Goal: Task Accomplishment & Management: Use online tool/utility

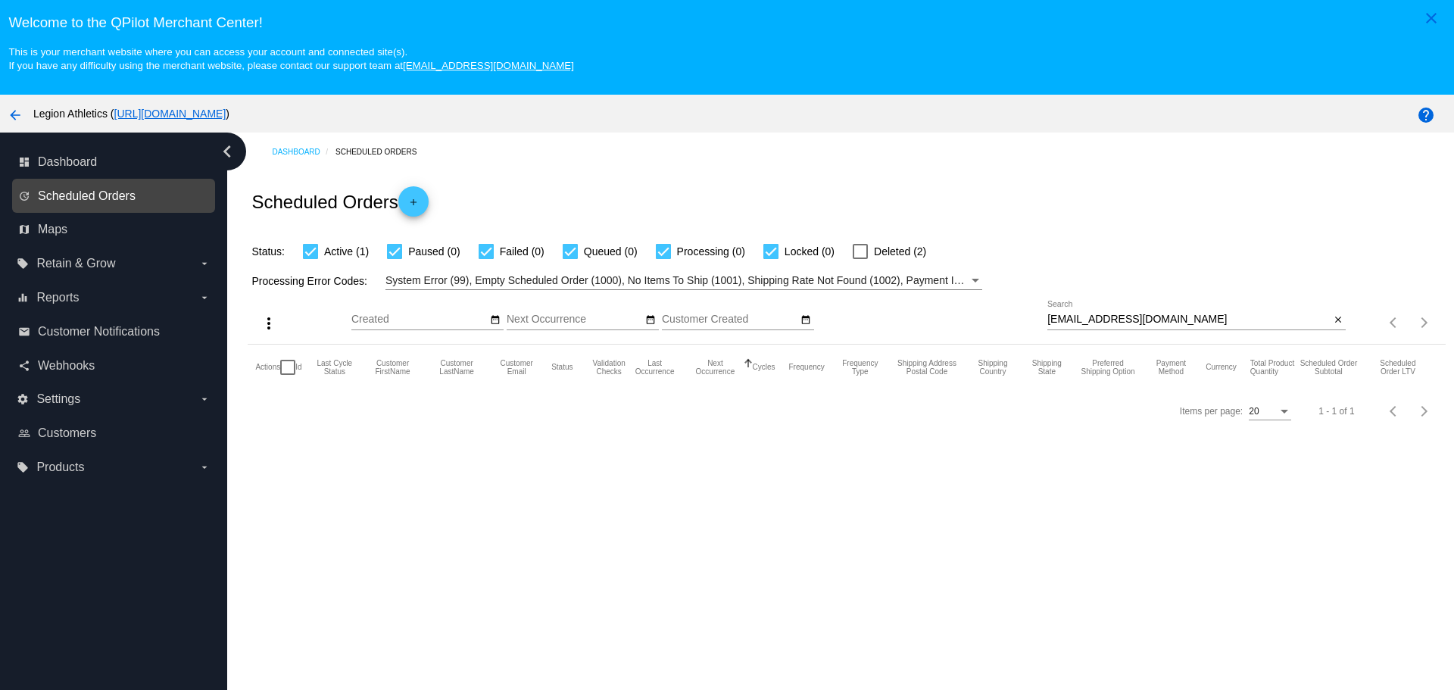
click at [117, 199] on span "Scheduled Orders" at bounding box center [87, 196] width 98 height 14
click at [101, 198] on span "Scheduled Orders" at bounding box center [87, 196] width 98 height 14
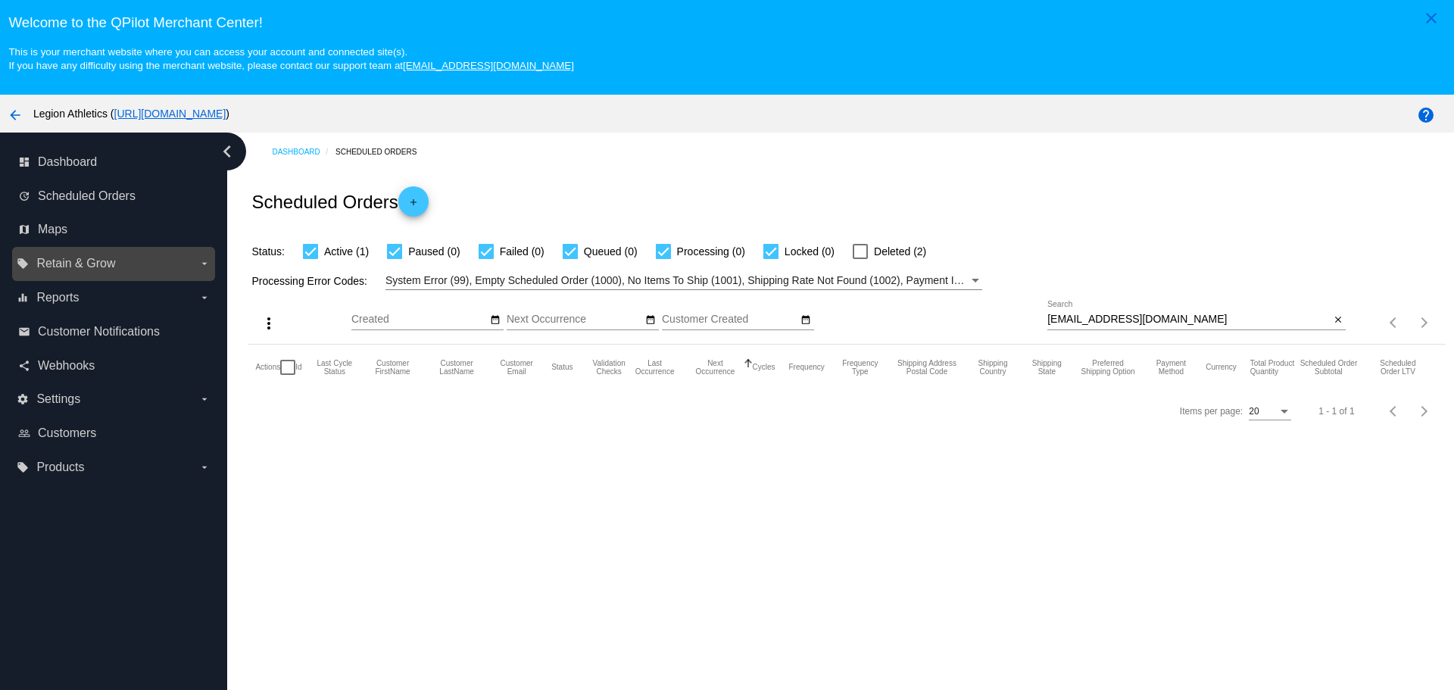
click at [194, 256] on label "local_offer Retain & Grow arrow_drop_down" at bounding box center [113, 263] width 193 height 24
click at [0, 0] on input "local_offer Retain & Grow arrow_drop_down" at bounding box center [0, 0] width 0 height 0
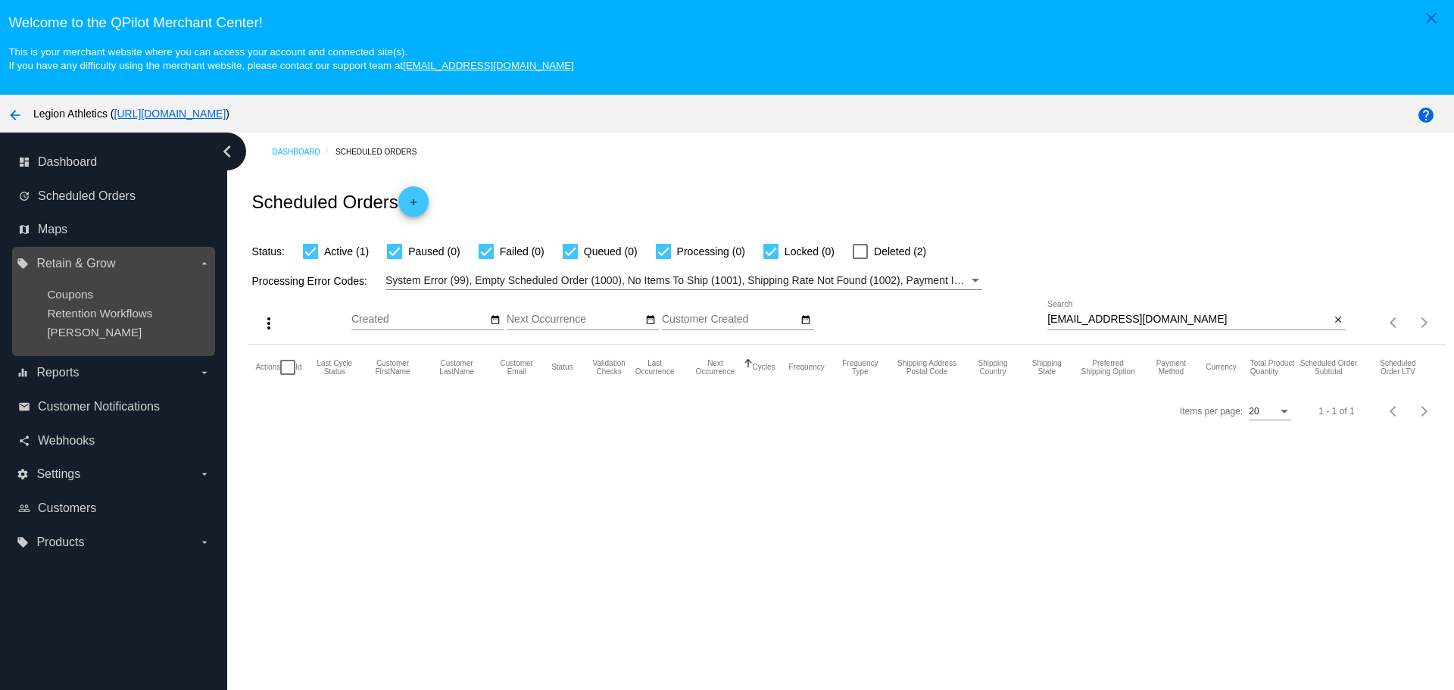
click at [205, 258] on icon "arrow_drop_down" at bounding box center [204, 264] width 12 height 12
click at [0, 0] on input "local_offer Retain & Grow arrow_drop_down" at bounding box center [0, 0] width 0 height 0
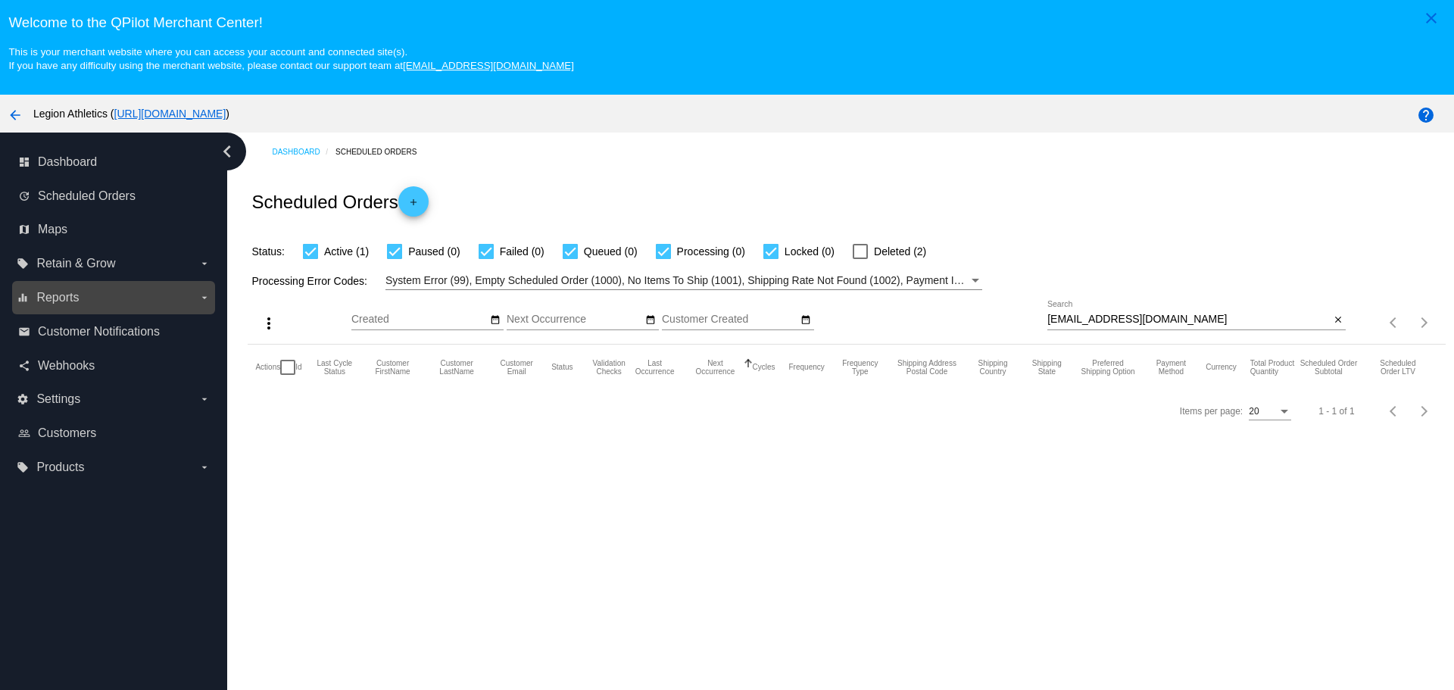
click at [187, 303] on label "equalizer Reports arrow_drop_down" at bounding box center [113, 298] width 193 height 24
click at [0, 0] on input "equalizer Reports arrow_drop_down" at bounding box center [0, 0] width 0 height 0
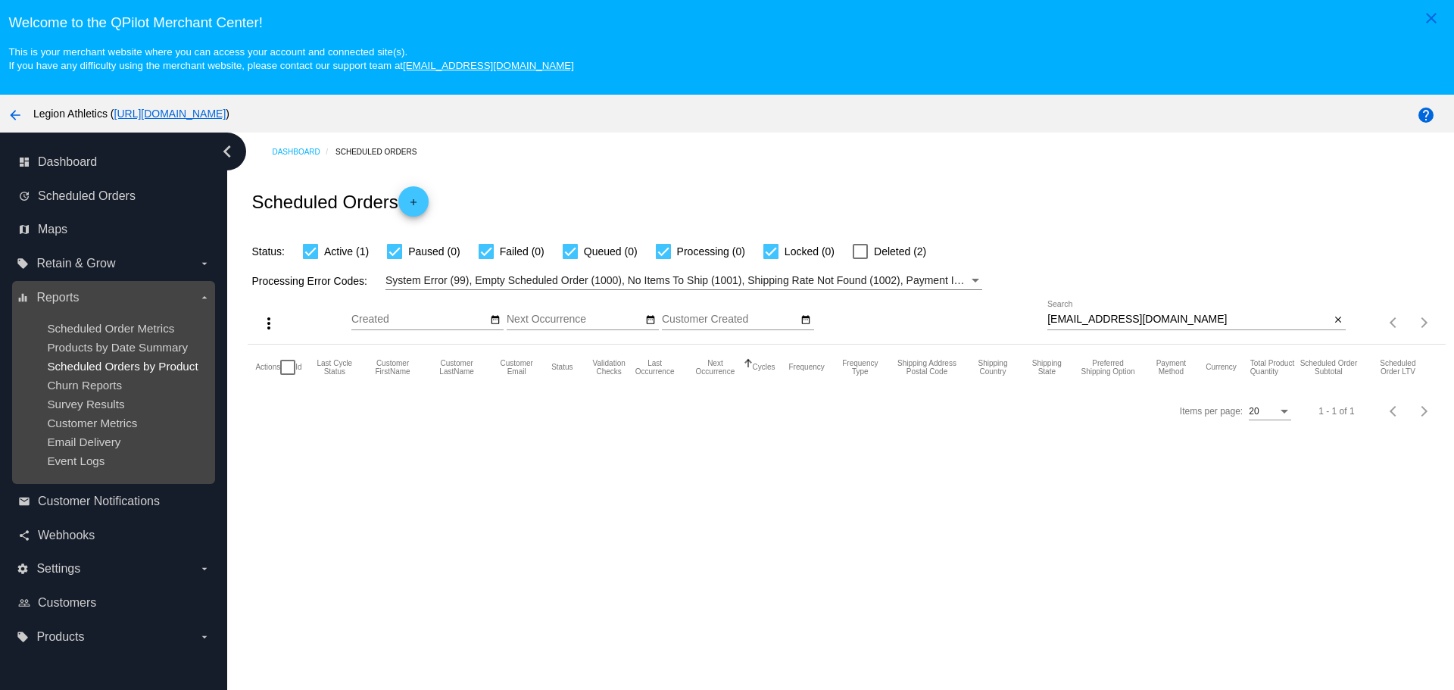
click at [94, 363] on span "Scheduled Orders by Product" at bounding box center [122, 366] width 151 height 13
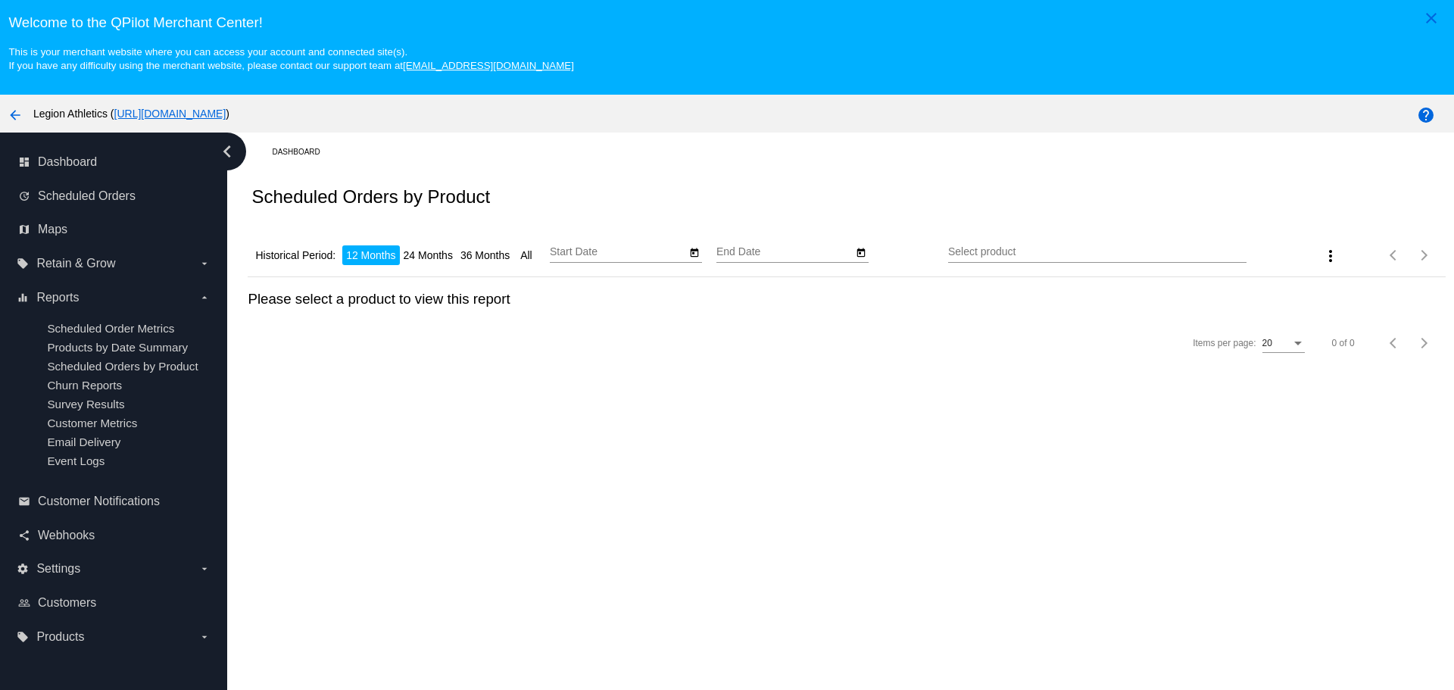
type input "[DATE]"
click at [499, 254] on li "36 Months" at bounding box center [485, 255] width 57 height 20
click at [383, 254] on li "12 Months" at bounding box center [370, 255] width 57 height 20
type input "[DATE]"
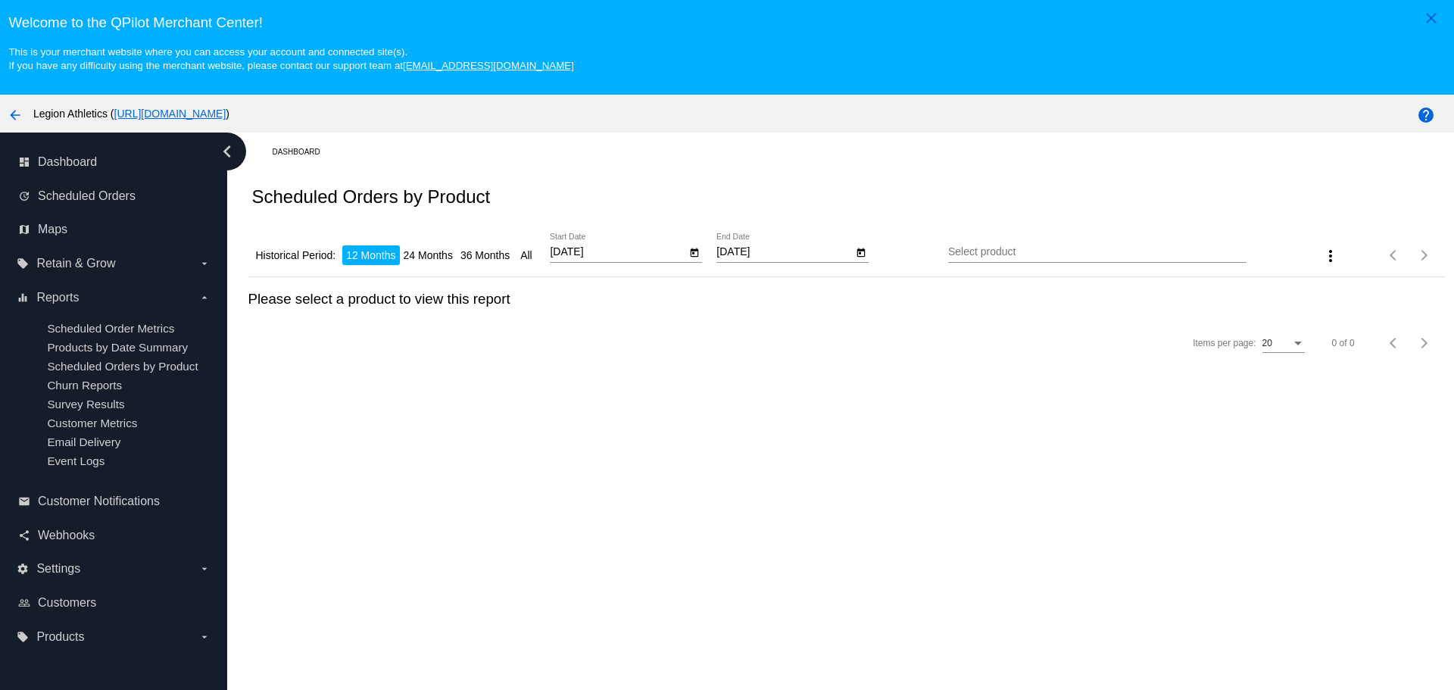
click at [864, 252] on button "Open calendar" at bounding box center [861, 252] width 16 height 16
click at [916, 297] on button "Next month" at bounding box center [919, 294] width 30 height 30
click at [797, 417] on div "9" at bounding box center [795, 417] width 27 height 27
type input "[DATE]"
click at [1128, 258] on input "Select product" at bounding box center [1097, 252] width 298 height 12
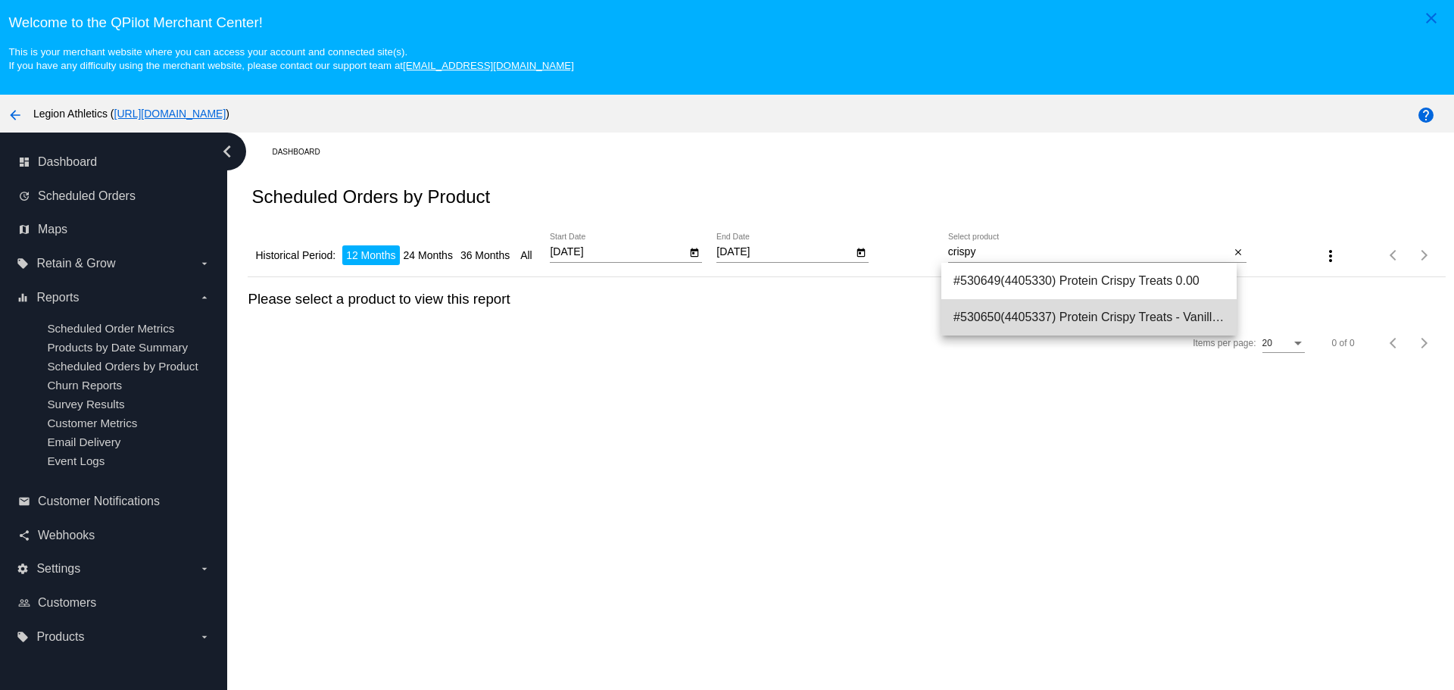
click at [1120, 305] on span "#530650(4405337) Protein Crispy Treats - Vanilla Marshmallow (Flavor: Vanilla M…" at bounding box center [1089, 317] width 271 height 36
type input "Protein Crispy Treats - Vanilla Marshmallow (Flavor: Vanilla Marshmallow)"
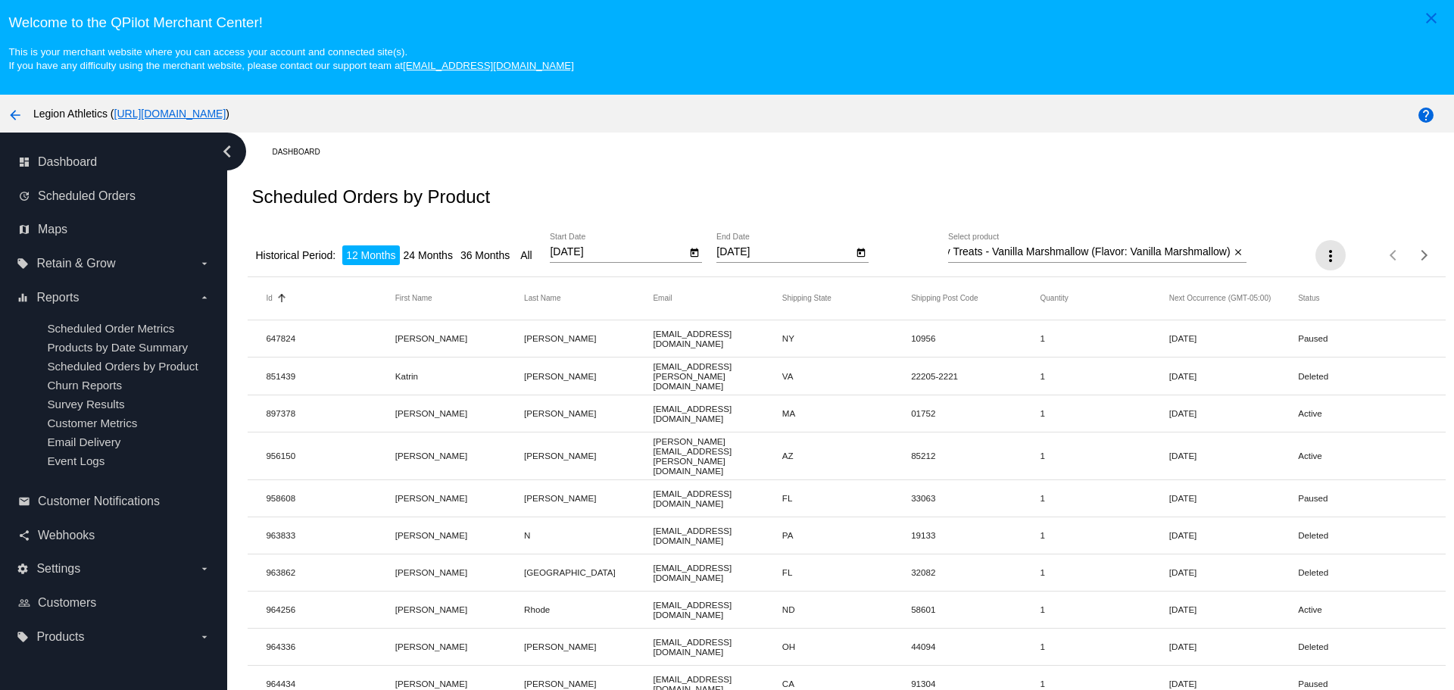
click at [1319, 259] on button "more_vert" at bounding box center [1331, 255] width 30 height 30
click at [1324, 296] on mat-icon "file_download" at bounding box center [1316, 294] width 18 height 18
click at [856, 253] on icon "Open calendar" at bounding box center [861, 253] width 11 height 18
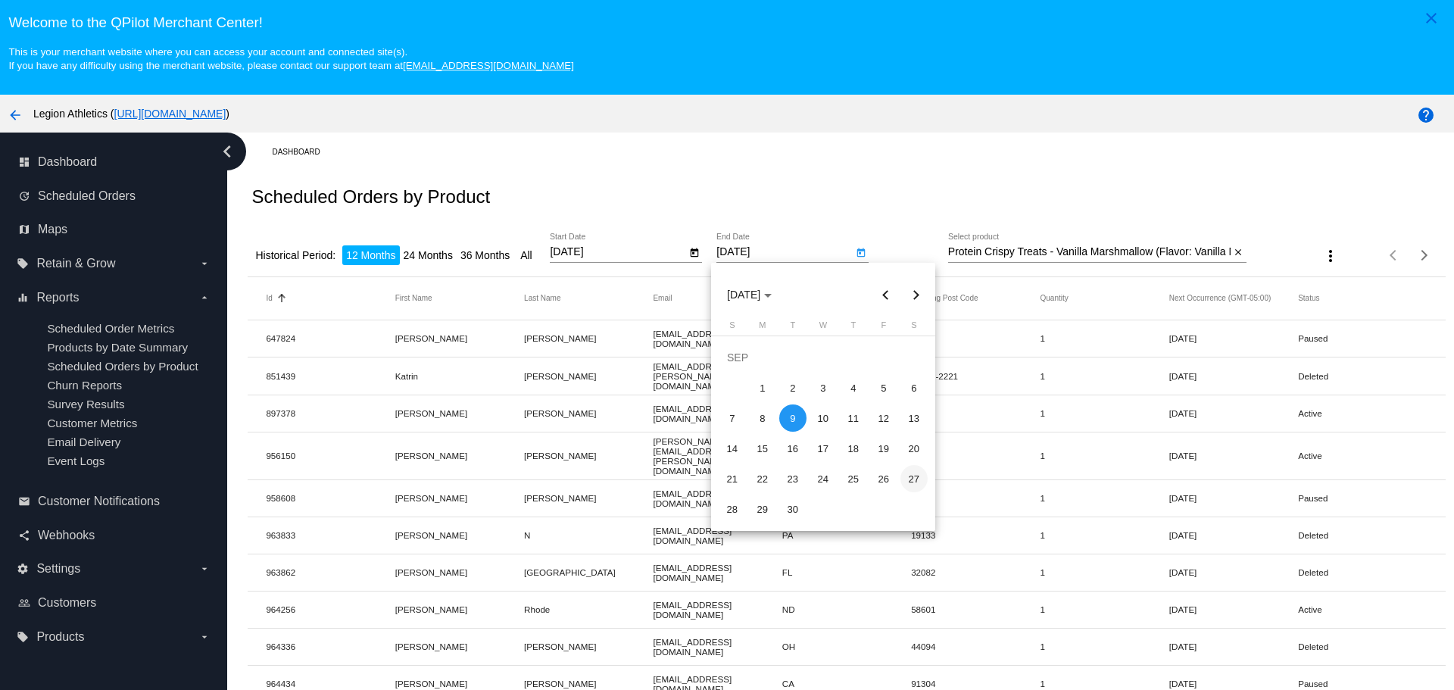
click at [907, 483] on div "27" at bounding box center [914, 478] width 27 height 27
type input "[DATE]"
click at [1013, 257] on input "Protein Crispy Treats - Vanilla Marshmallow (Flavor: Vanilla Marshmallow)" at bounding box center [1089, 252] width 283 height 12
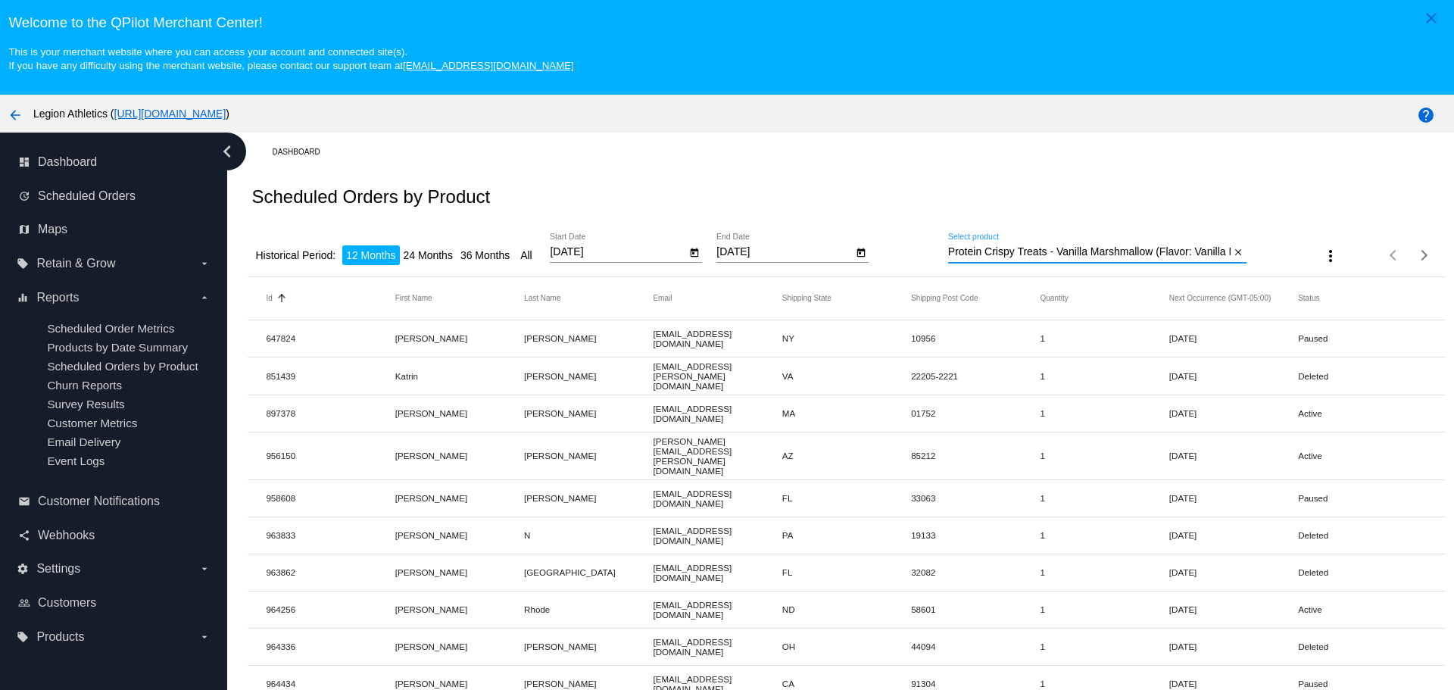
click at [1013, 277] on mat-table "Id Sorted by Id ascending First Name Last Name Email Shipping State Shipping Po…" at bounding box center [846, 676] width 1197 height 798
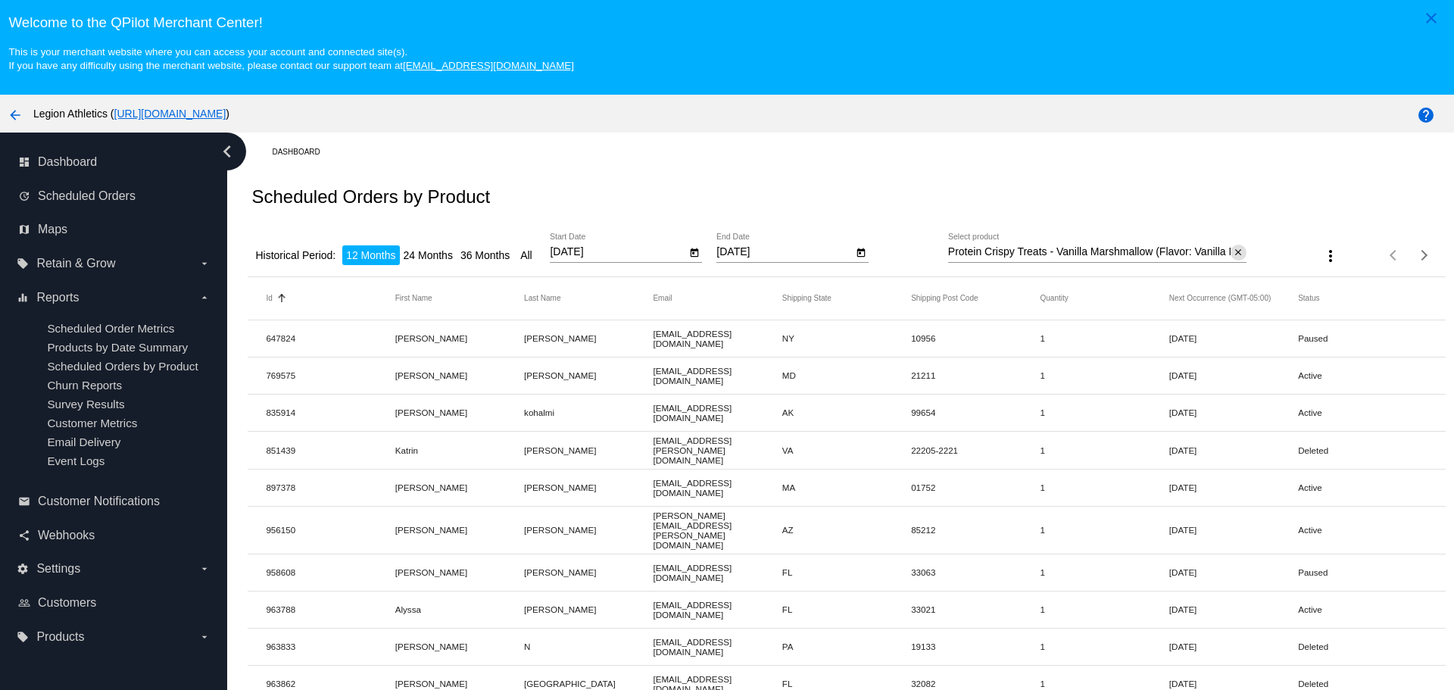
click at [1233, 251] on mat-icon "close" at bounding box center [1238, 253] width 11 height 12
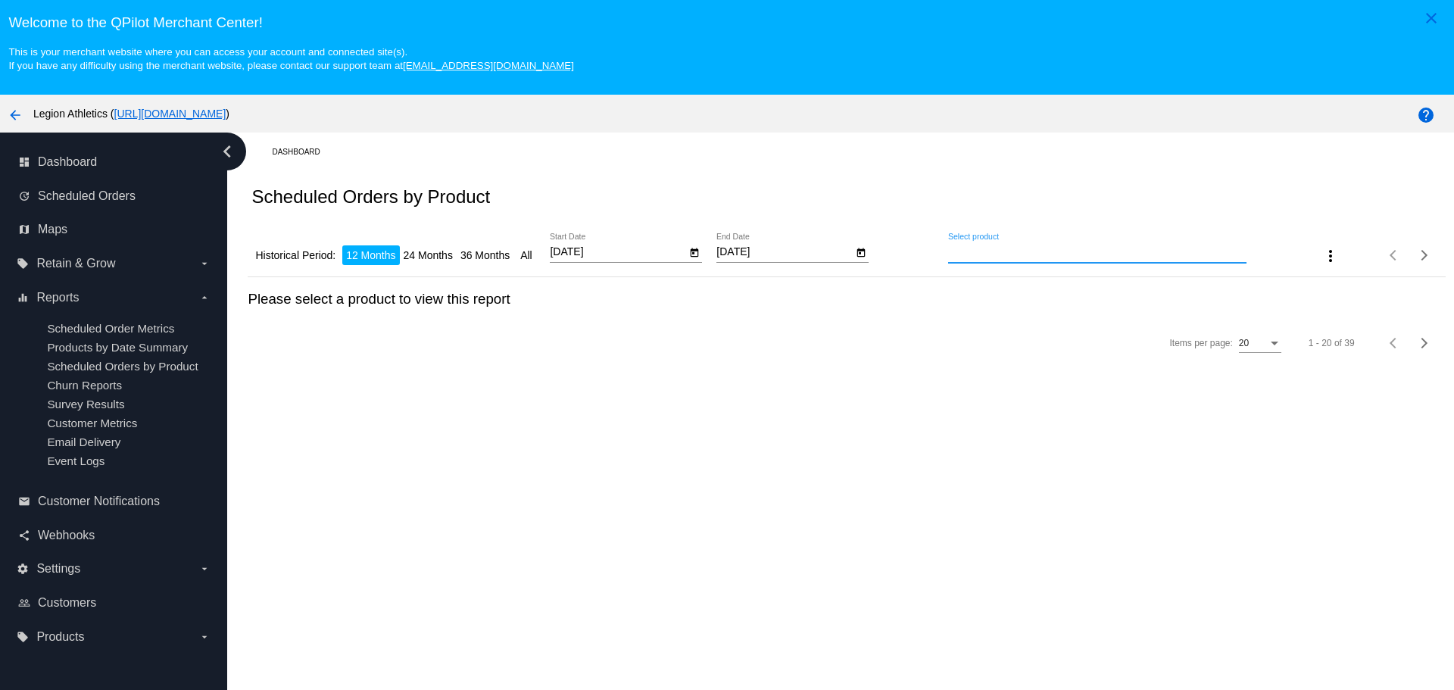
type input "a"
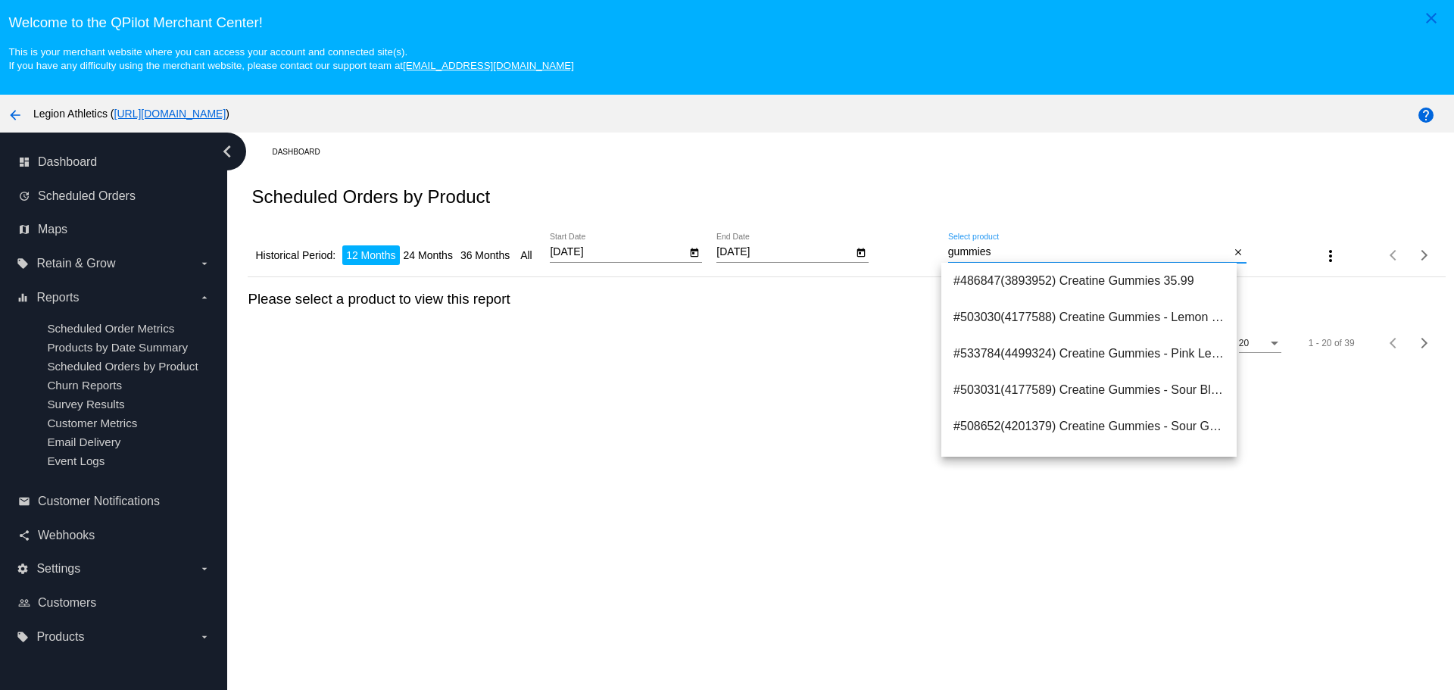
click at [983, 251] on input "gummies" at bounding box center [1089, 252] width 283 height 12
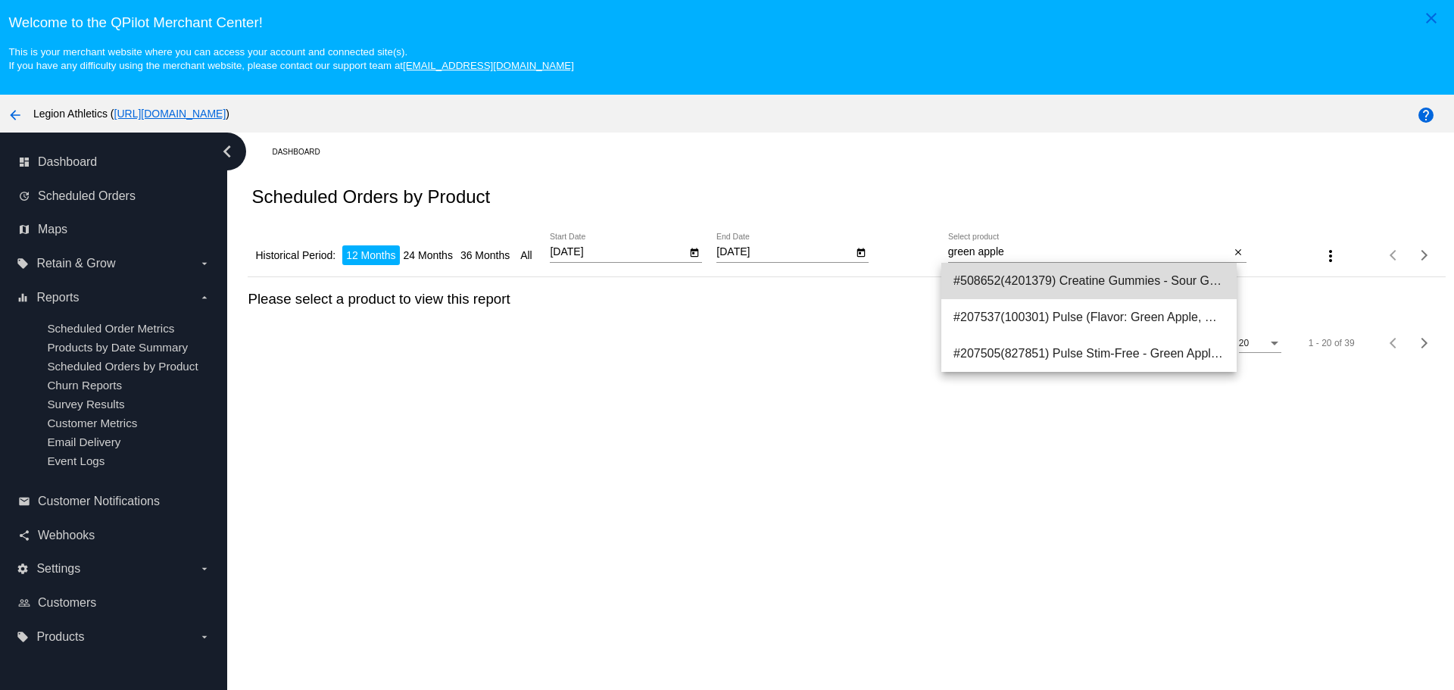
click at [1039, 283] on span "#508652(4201379) Creatine Gummies - Sour Green Apple (Flavor: Sour Green Apple)…" at bounding box center [1089, 281] width 271 height 36
type input "Creatine Gummies - Sour Green Apple (Flavor: Sour Green Apple)"
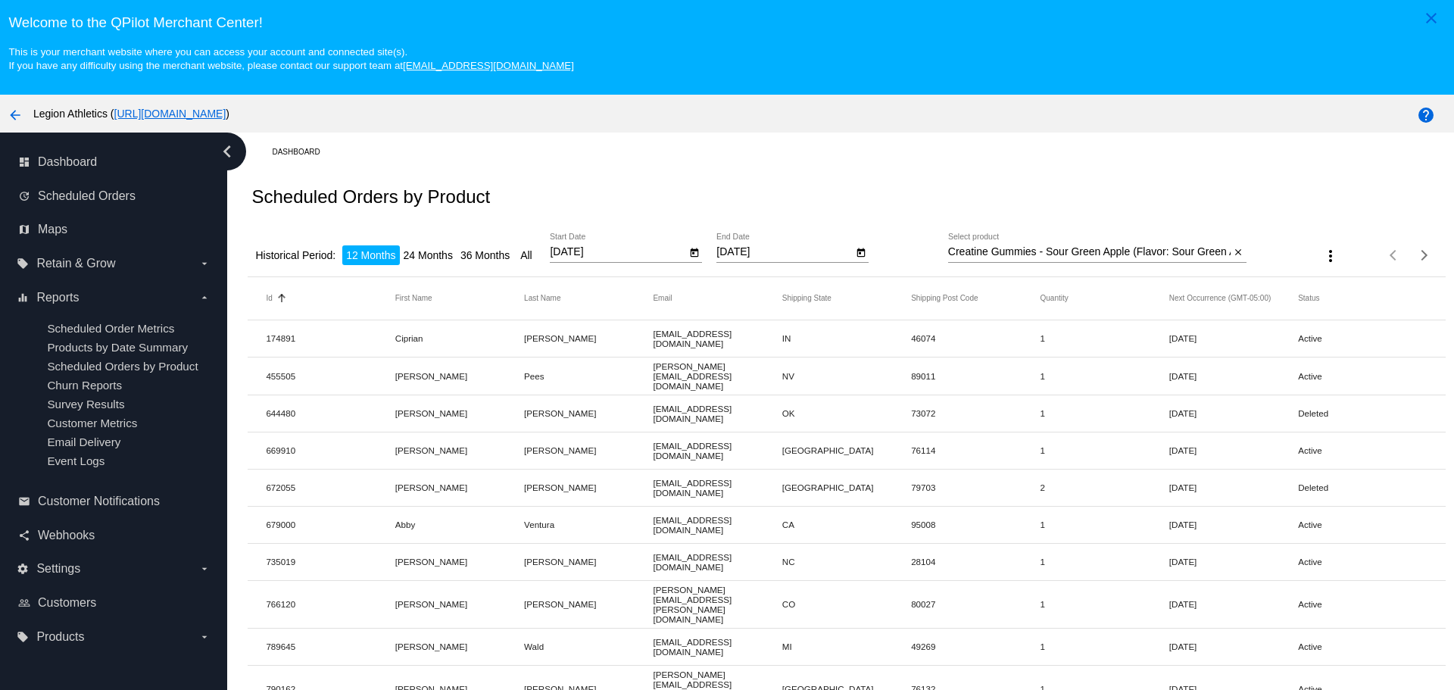
click at [854, 208] on div "Scheduled Orders by Product" at bounding box center [846, 197] width 1197 height 52
click at [1322, 259] on mat-icon "more_vert" at bounding box center [1331, 256] width 18 height 18
click at [1329, 293] on button "file_download Export" at bounding box center [1339, 293] width 88 height 36
click at [875, 188] on div "Scheduled Orders by Product" at bounding box center [846, 197] width 1197 height 52
